Goal: Ask a question

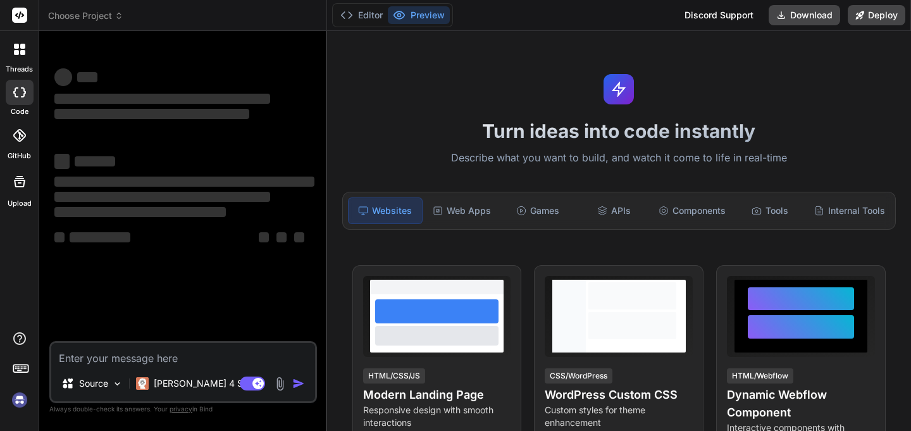
type textarea "x"
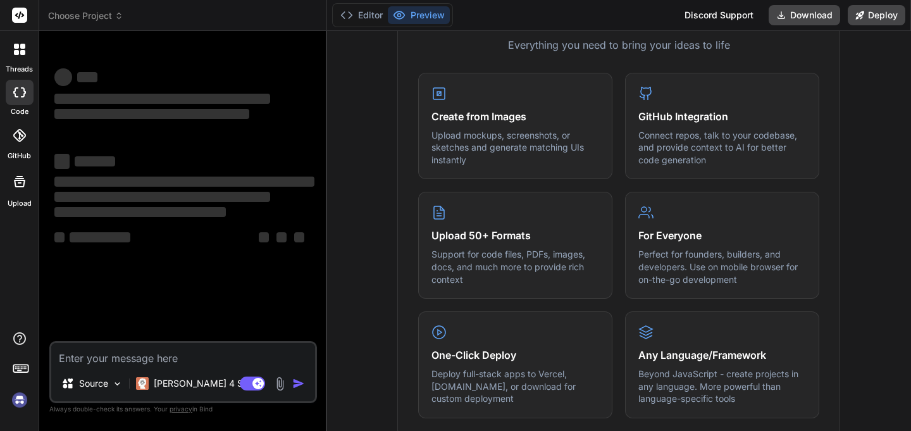
scroll to position [514, 0]
type textarea "h"
type textarea "x"
type textarea "hi"
type textarea "x"
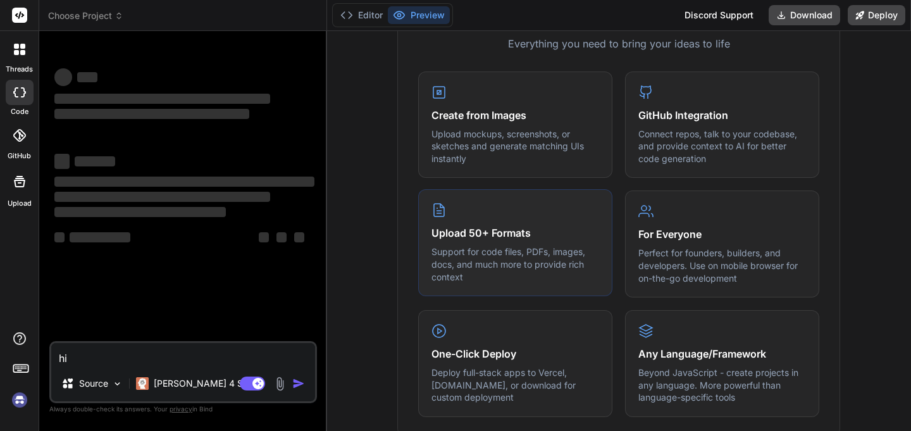
type textarea "hi"
type textarea "x"
type textarea "hi t"
type textarea "x"
type textarea "hi th"
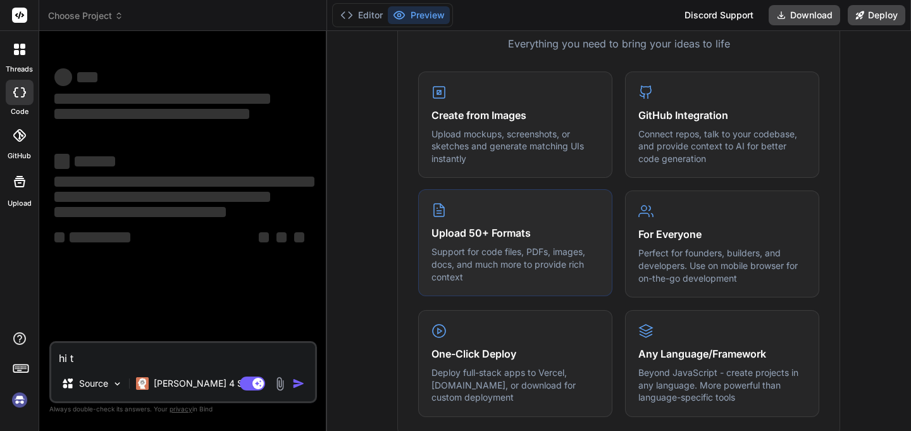
type textarea "x"
type textarea "hi the"
type textarea "x"
type textarea "hi ther"
type textarea "x"
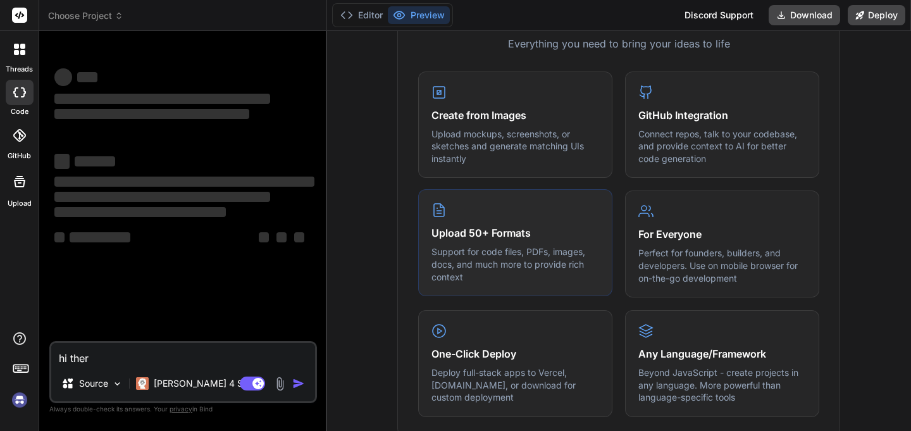
type textarea "hi there"
type textarea "x"
type textarea "hi there,"
type textarea "x"
type textarea "hi there,"
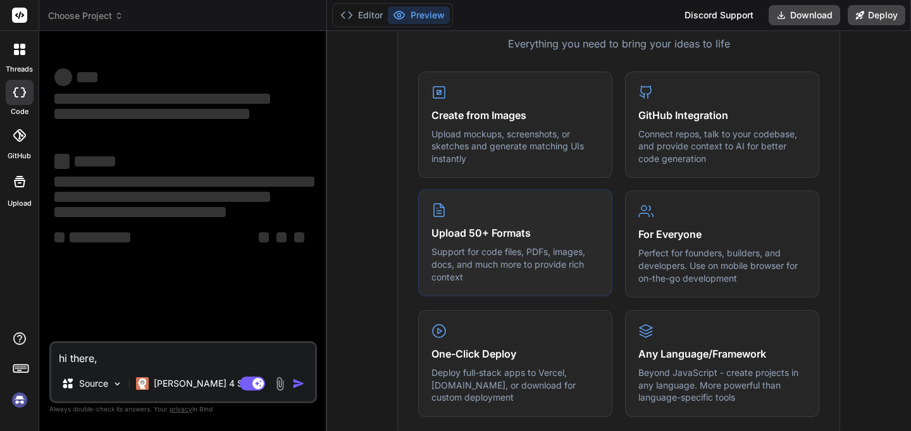
type textarea "x"
type textarea "hi there, i"
type textarea "x"
type textarea "hi there, i"
type textarea "x"
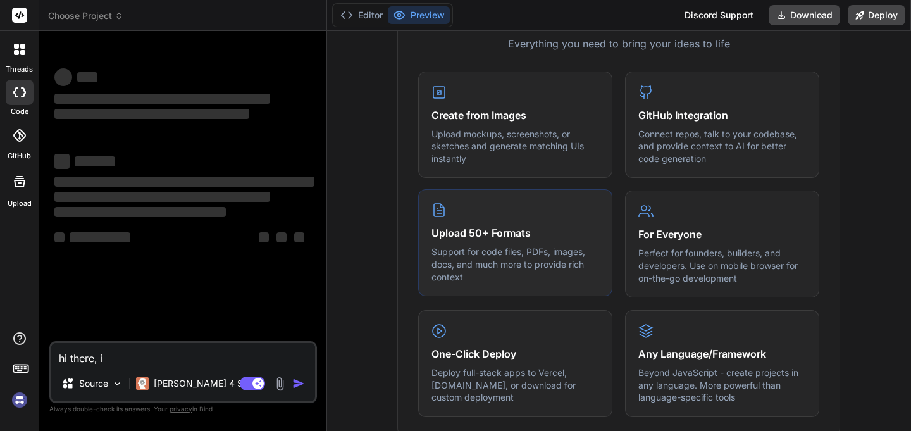
type textarea "hi there, i a"
type textarea "x"
type textarea "hi there, i am"
type textarea "x"
type textarea "hi there, i am"
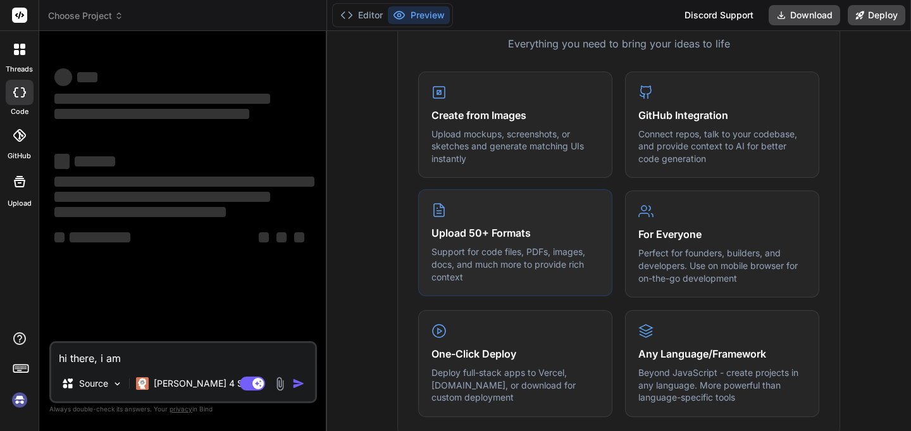
type textarea "x"
type textarea "hi there, i am l"
type textarea "x"
type textarea "hi there, i am lu"
type textarea "x"
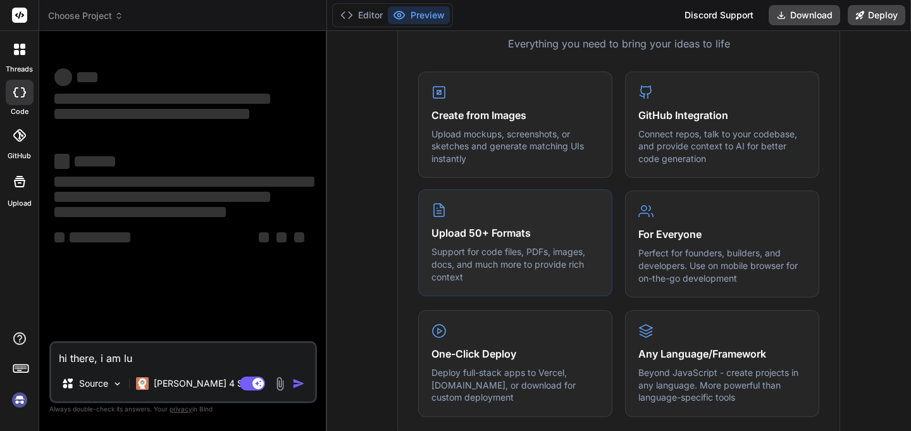
type textarea "hi there, i am [PERSON_NAME]"
type textarea "x"
type textarea "hi there, i am [PERSON_NAME]"
type textarea "x"
type textarea "hi there, i am [PERSON_NAME]"
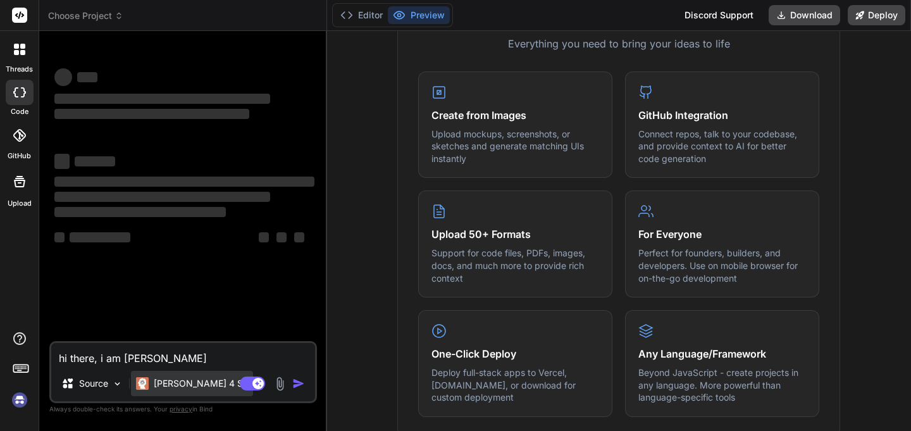
click at [170, 387] on p "[PERSON_NAME] 4 S.." at bounding box center [201, 383] width 94 height 13
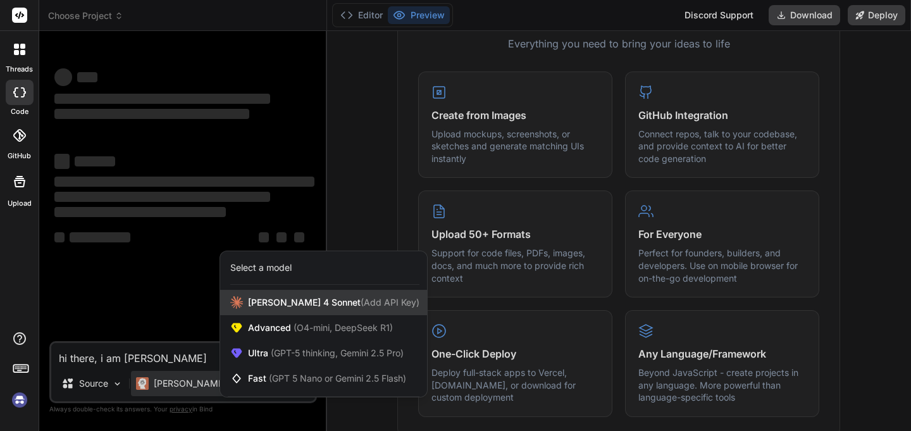
click at [271, 302] on span "[PERSON_NAME] 4 Sonnet (Add API Key)" at bounding box center [333, 302] width 171 height 13
type textarea "x"
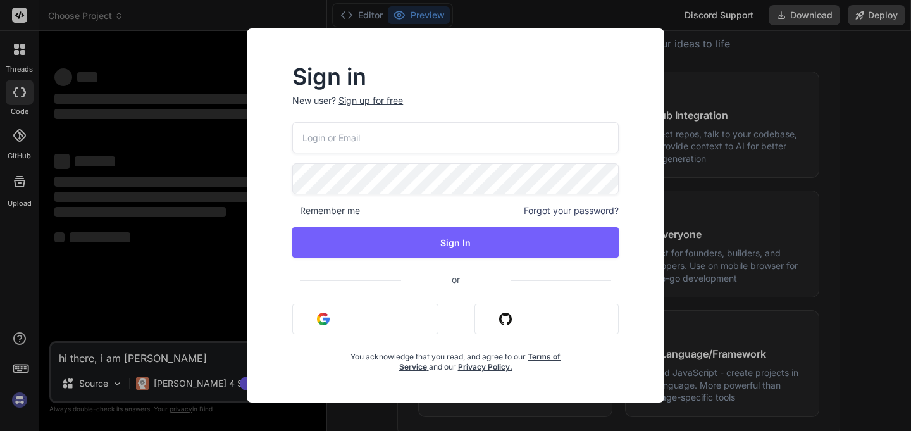
click at [750, 325] on div "Sign in New user? Sign up for free Remember me Forgot your password? Sign In or…" at bounding box center [455, 215] width 911 height 431
